Goal: Find specific page/section: Find specific page/section

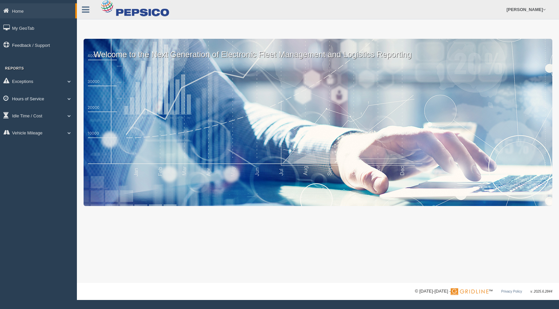
click at [36, 96] on link "Hours of Service" at bounding box center [38, 98] width 77 height 15
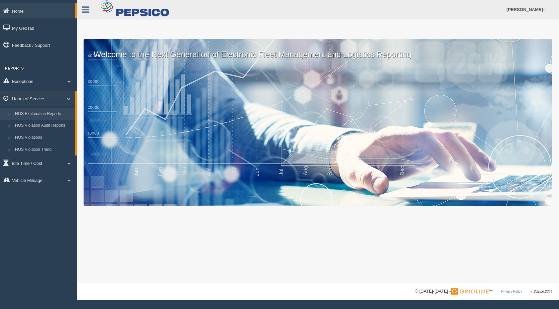
click at [38, 113] on link "HOS Explanation Reports" at bounding box center [43, 114] width 63 height 12
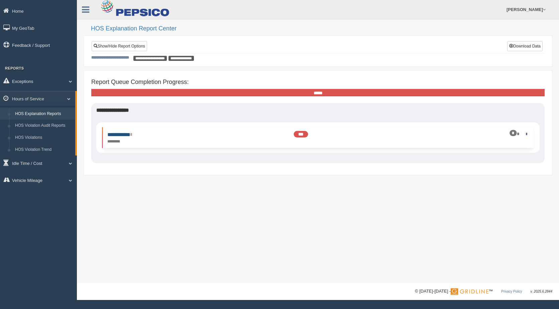
click at [132, 134] on link "**********" at bounding box center [119, 134] width 24 height 5
